Goal: Task Accomplishment & Management: Complete application form

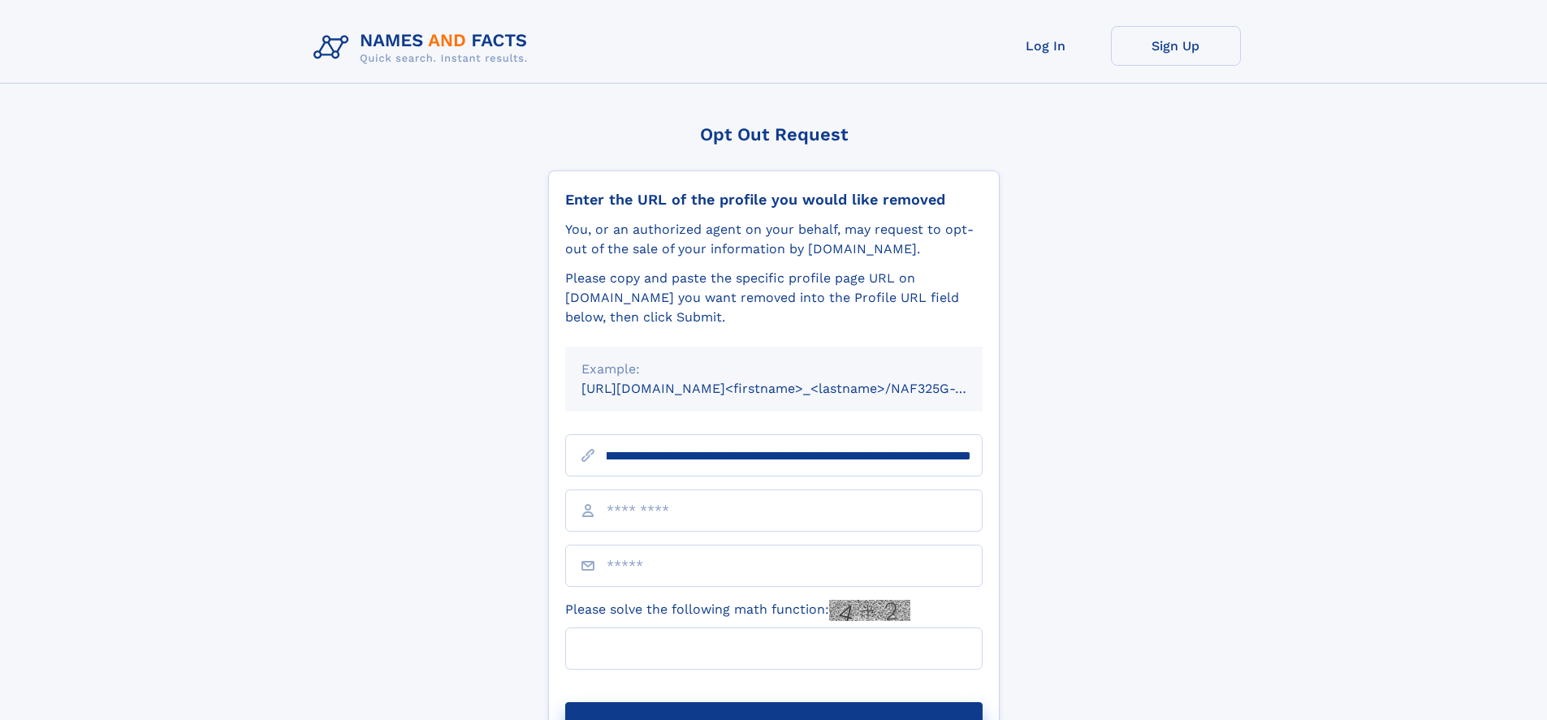
scroll to position [0, 190]
type input "**********"
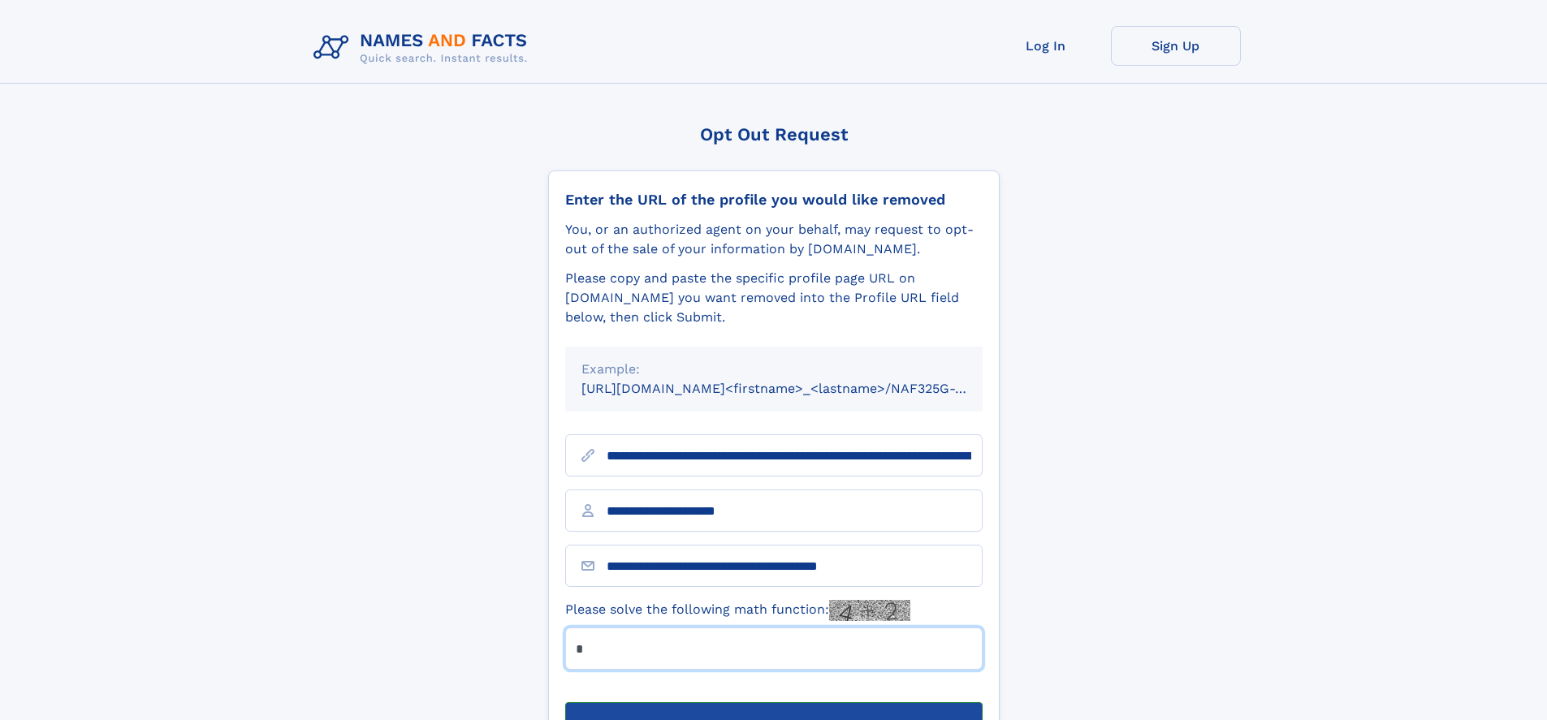
type input "*"
click at [773, 702] on button "Submit Opt Out Request" at bounding box center [773, 728] width 417 height 52
